Goal: Task Accomplishment & Management: Manage account settings

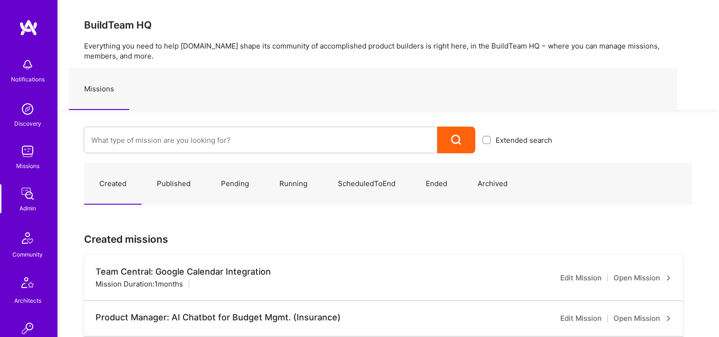
scroll to position [333, 0]
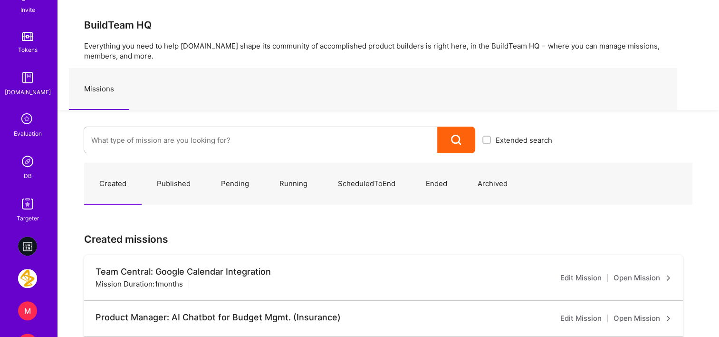
click at [24, 171] on div "DB" at bounding box center [28, 176] width 8 height 10
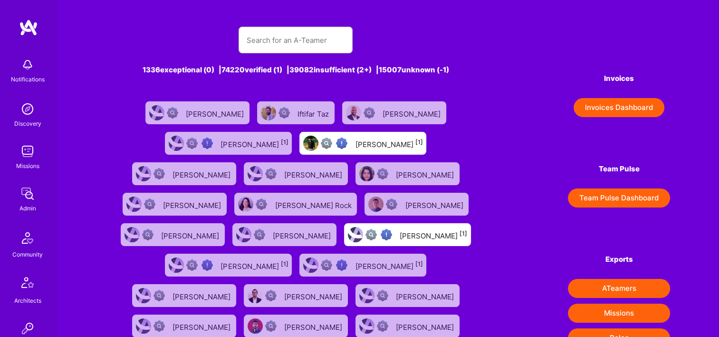
click at [637, 109] on button "Invoices Dashboard" at bounding box center [619, 107] width 91 height 19
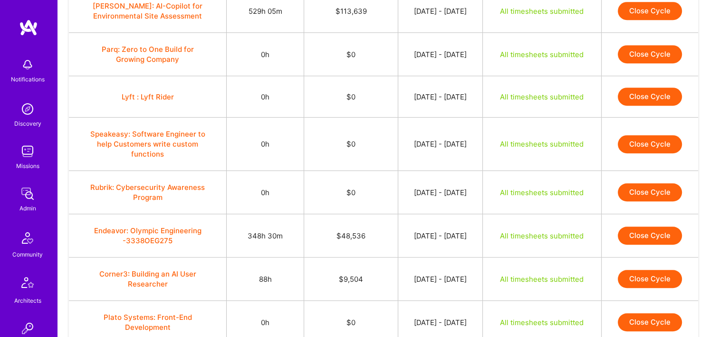
scroll to position [428, 0]
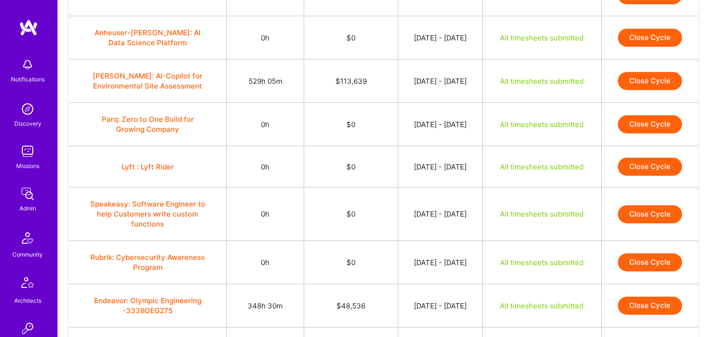
click at [630, 80] on button "Close Cycle" at bounding box center [650, 81] width 64 height 18
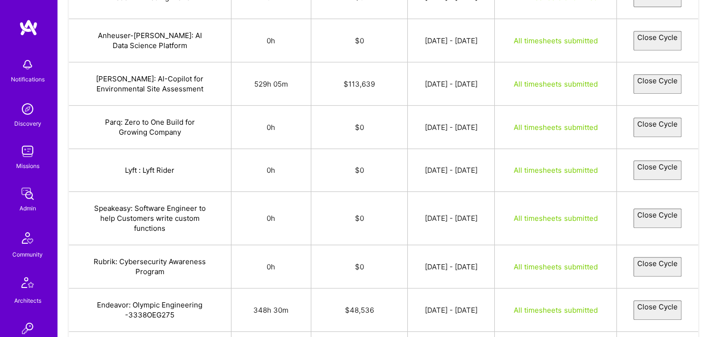
select select "68c89a8948350caf9e087710"
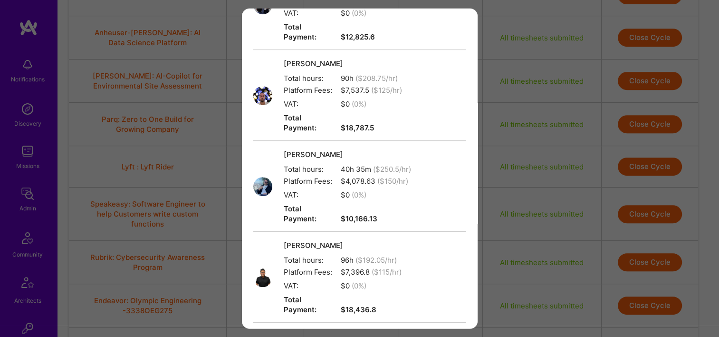
scroll to position [618, 0]
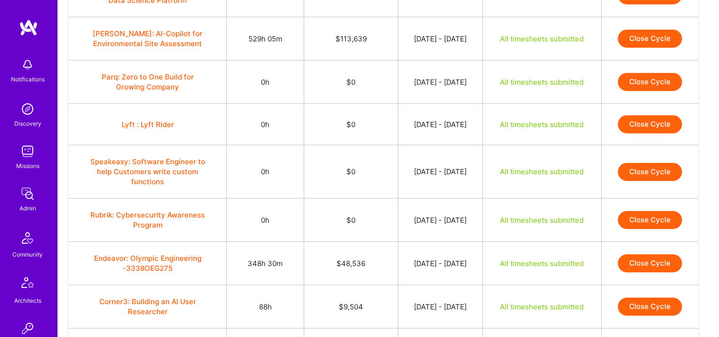
scroll to position [407, 0]
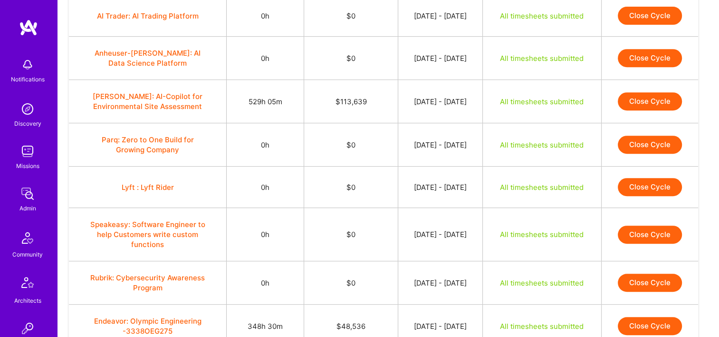
click at [663, 99] on button "Close Cycle" at bounding box center [650, 101] width 64 height 18
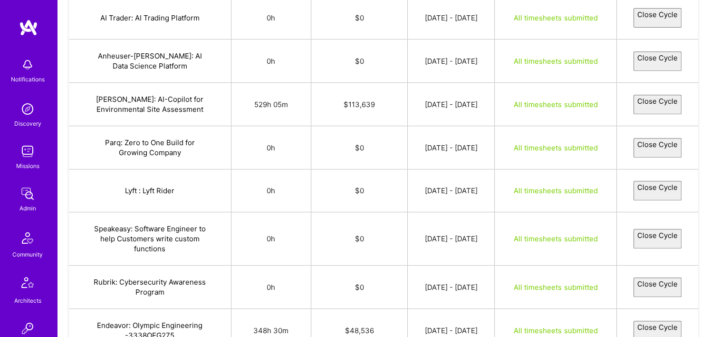
select select "68c89a8948350caf9e087710"
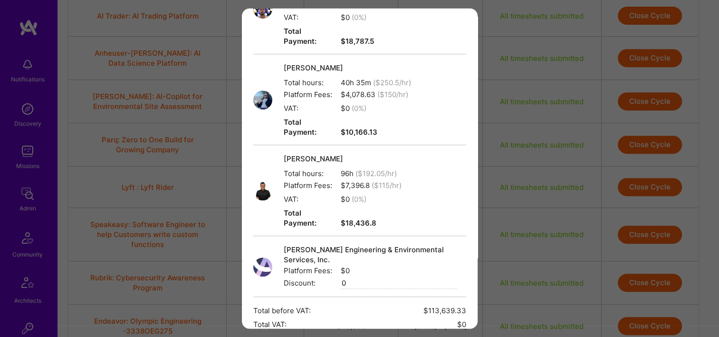
scroll to position [618, 0]
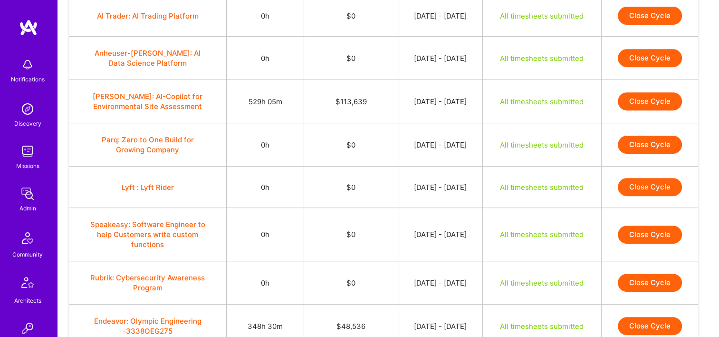
click at [656, 92] on button "Close Cycle" at bounding box center [650, 101] width 64 height 18
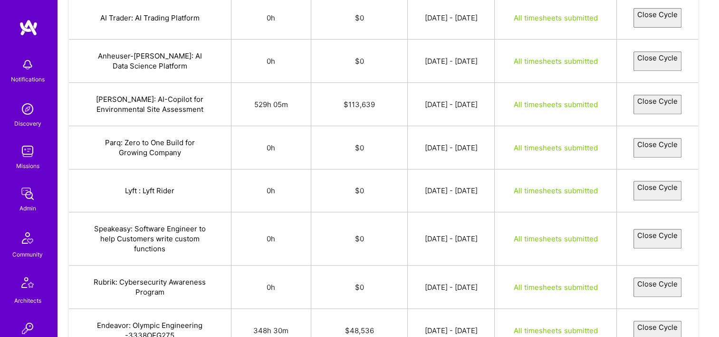
select select "68c89a8948350caf9e087710"
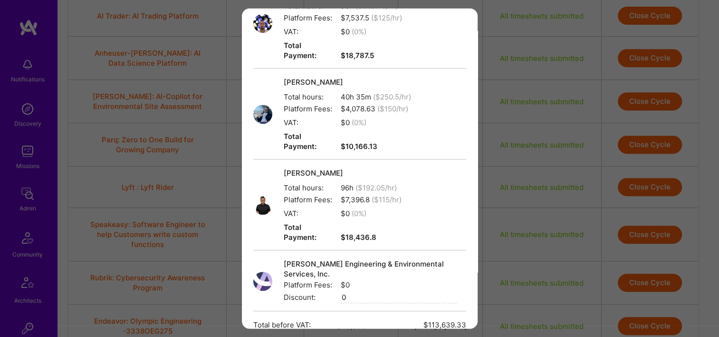
scroll to position [623, 0]
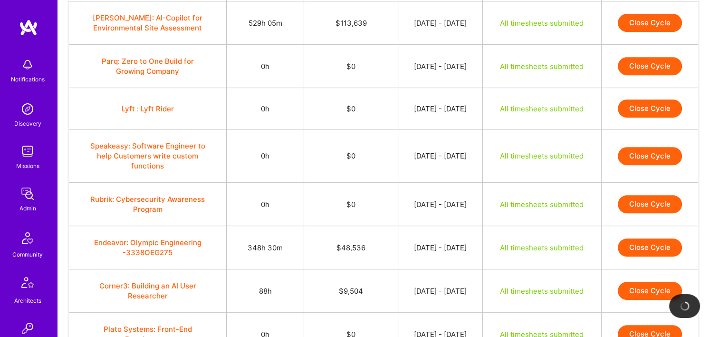
scroll to position [502, 0]
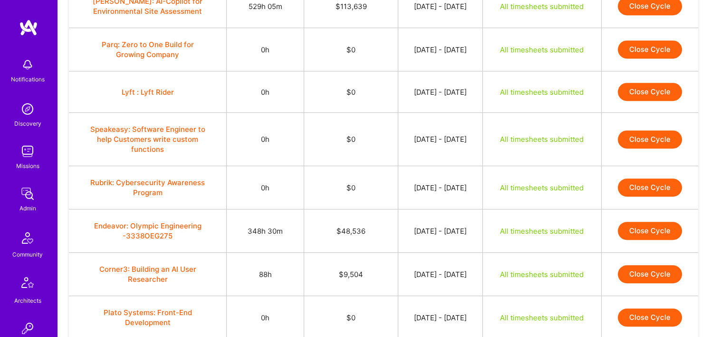
click at [651, 228] on button "Close Cycle" at bounding box center [650, 231] width 64 height 18
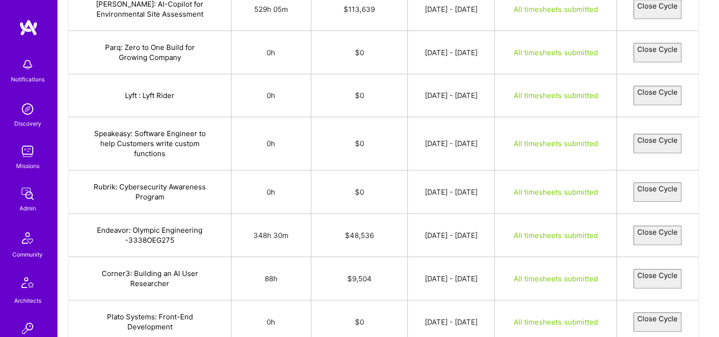
select select "68c8ca1df1299226dcccafe2"
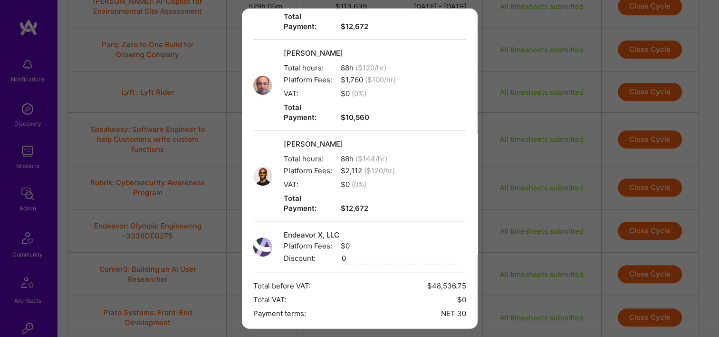
scroll to position [290, 0]
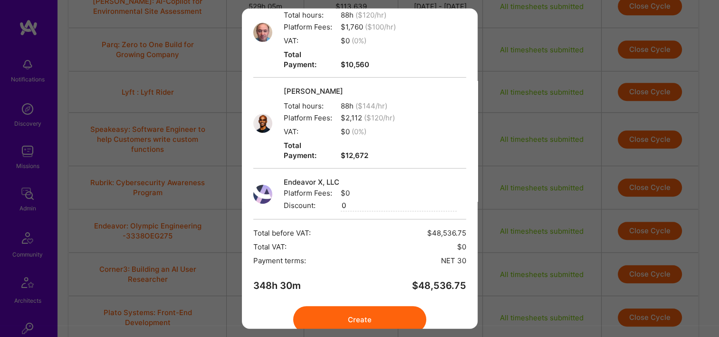
click at [375, 306] on button "Create" at bounding box center [359, 319] width 133 height 27
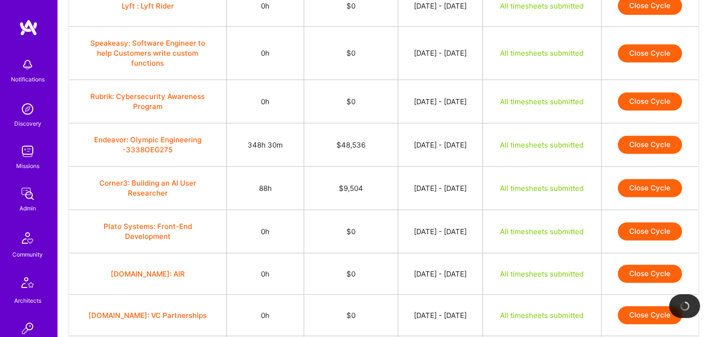
scroll to position [598, 0]
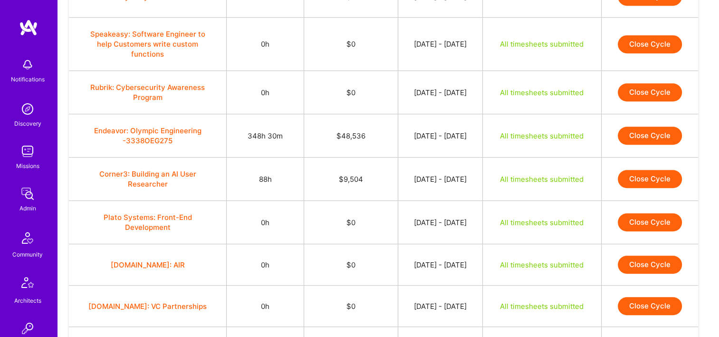
click at [650, 126] on button "Close Cycle" at bounding box center [650, 135] width 64 height 18
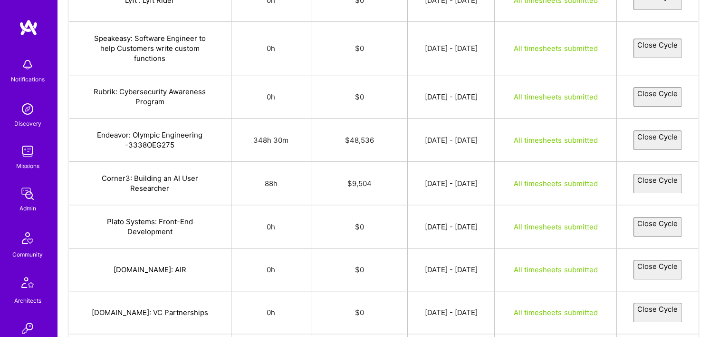
select select "68c8ca1df1299226dcccafe2"
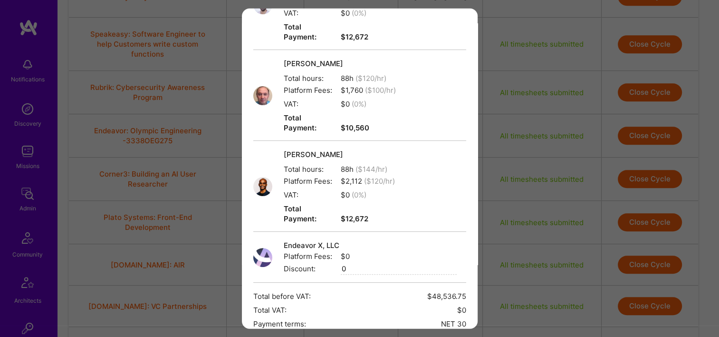
scroll to position [290, 0]
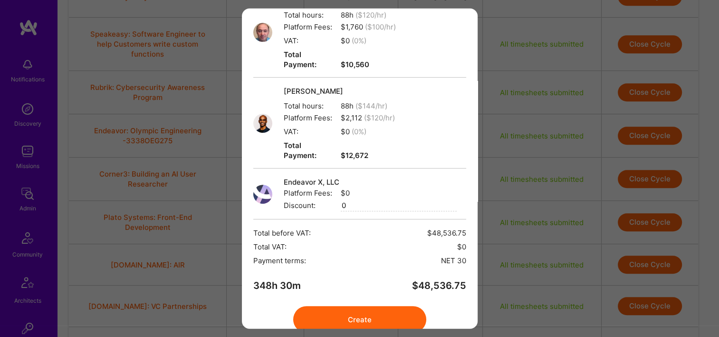
click at [359, 306] on button "Create" at bounding box center [359, 319] width 133 height 27
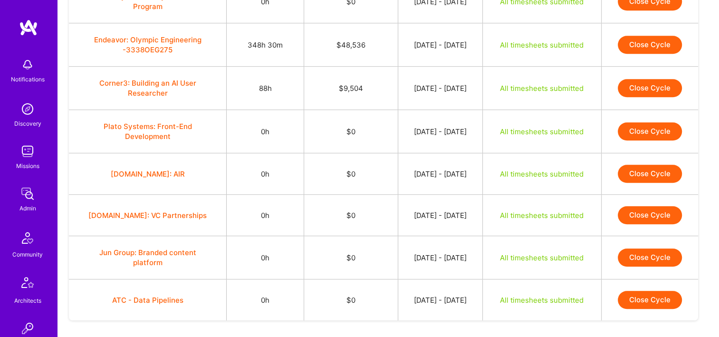
scroll to position [693, 0]
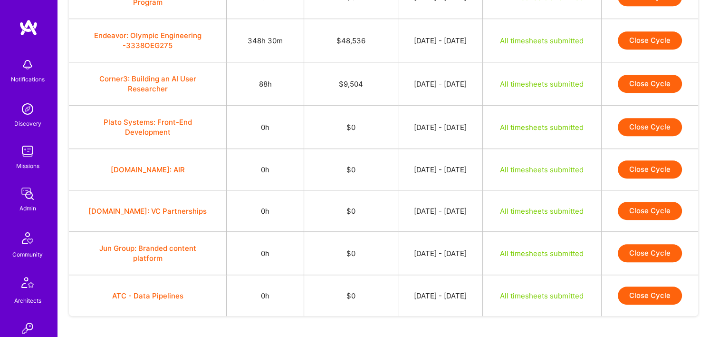
click at [643, 79] on button "Close Cycle" at bounding box center [650, 84] width 64 height 18
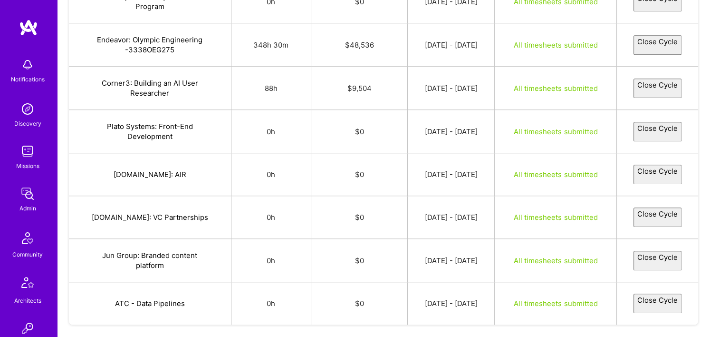
select select "68cb13dc4b7b4f58897ffbd6"
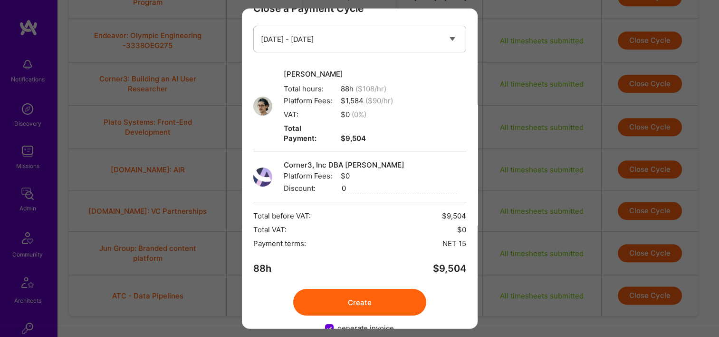
scroll to position [38, 0]
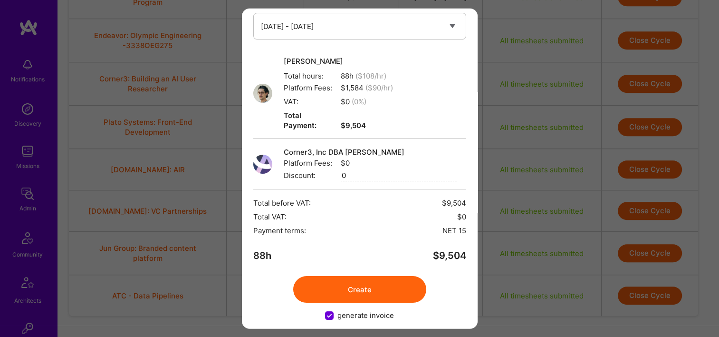
click at [371, 280] on button "Create" at bounding box center [359, 289] width 133 height 27
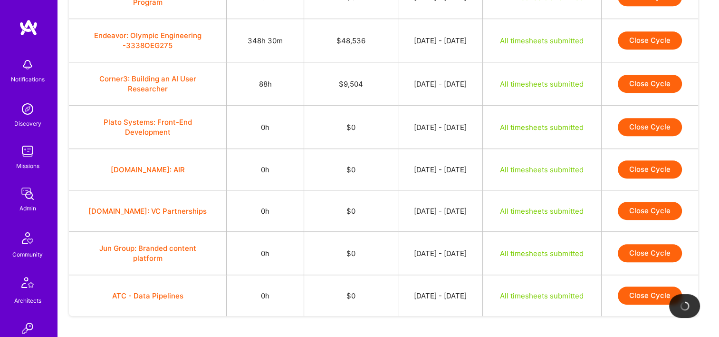
scroll to position [740, 0]
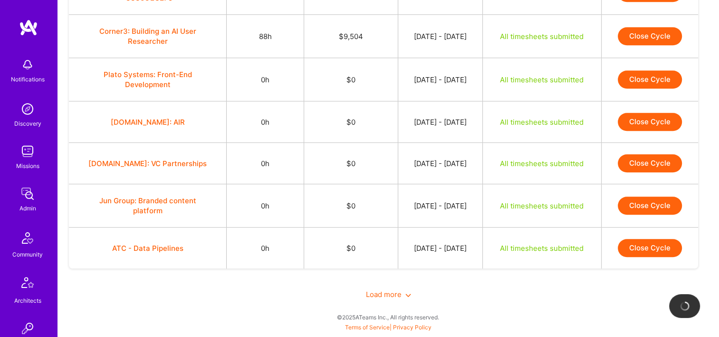
click at [384, 288] on div "Load more" at bounding box center [388, 294] width 639 height 33
click at [383, 293] on span "Load more" at bounding box center [388, 294] width 45 height 9
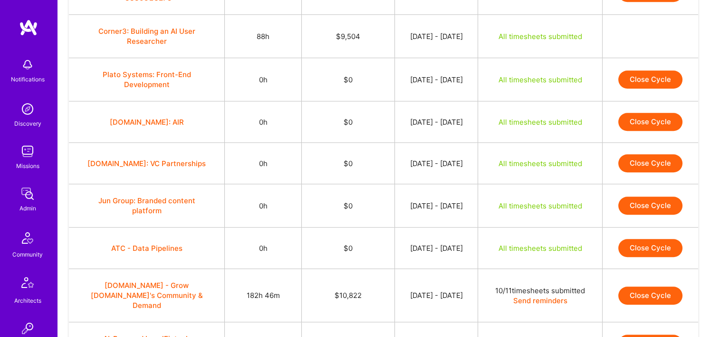
click at [395, 290] on td "[DATE] - [DATE]" at bounding box center [437, 295] width 84 height 53
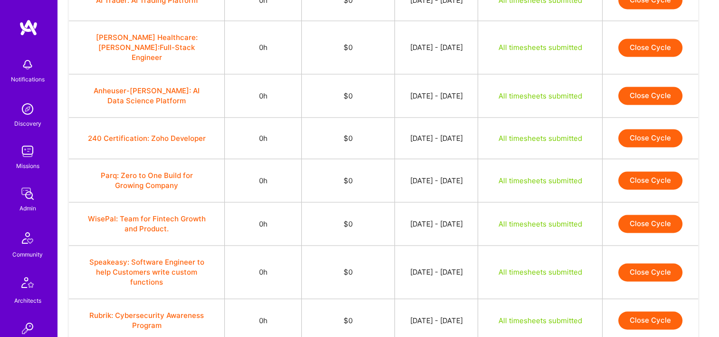
scroll to position [1643, 0]
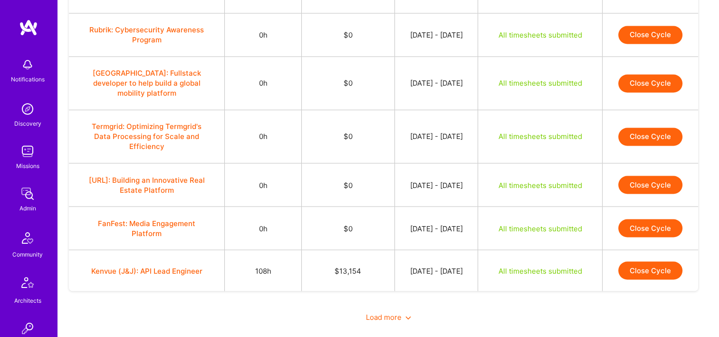
click at [379, 312] on span "Load more" at bounding box center [388, 316] width 45 height 9
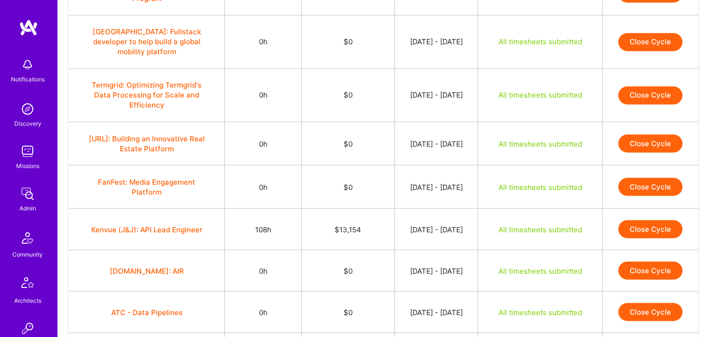
scroll to position [1668, 0]
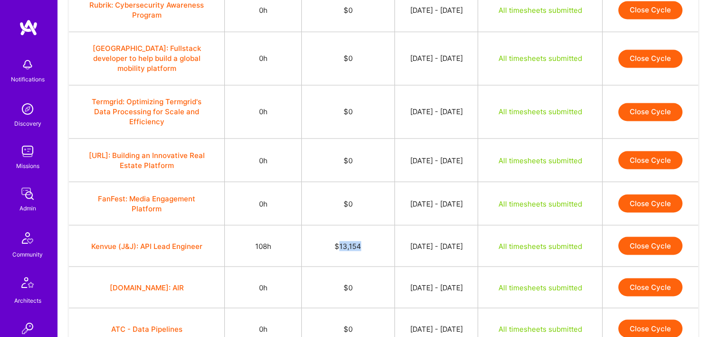
drag, startPoint x: 339, startPoint y: 220, endPoint x: 251, endPoint y: 221, distance: 88.0
click at [251, 225] on tr "Kenvue (J&J): API Lead Engineer 108h $13,154 [DATE] - [DATE] All timesheets sub…" at bounding box center [383, 245] width 629 height 41
click at [361, 225] on td "$13,154" at bounding box center [347, 245] width 93 height 41
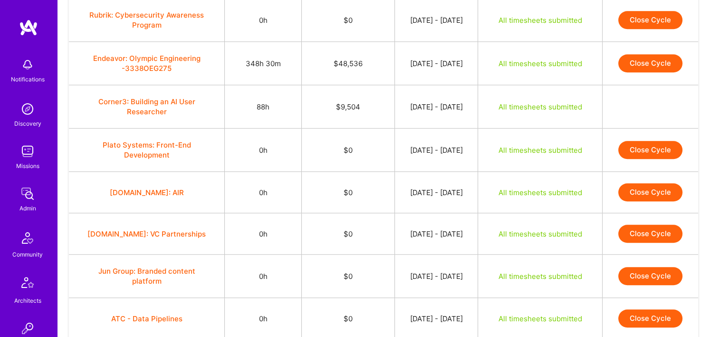
click at [361, 180] on td "$0" at bounding box center [347, 192] width 93 height 41
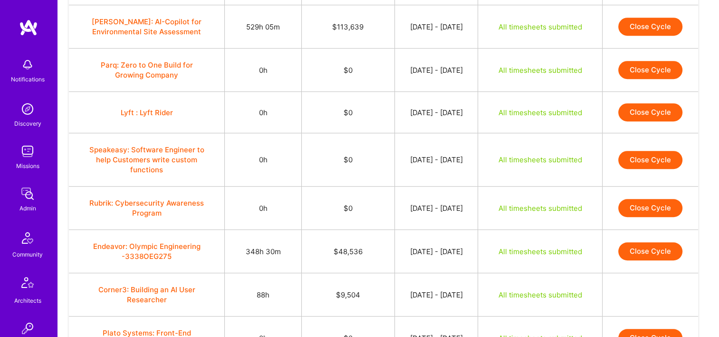
scroll to position [527, 0]
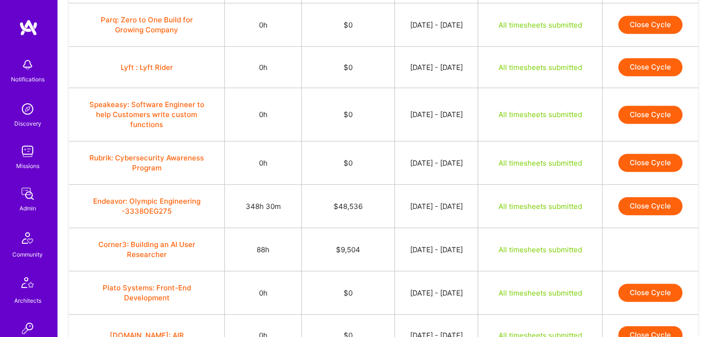
click at [165, 204] on button "Endeavor: Olympic Engineering -3338OEG275" at bounding box center [146, 206] width 119 height 20
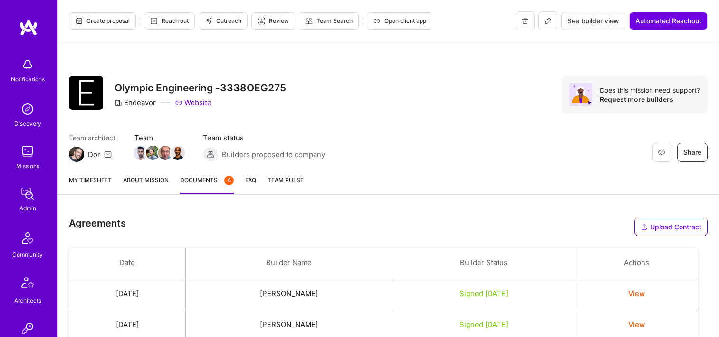
scroll to position [428, 0]
